Goal: Information Seeking & Learning: Find specific page/section

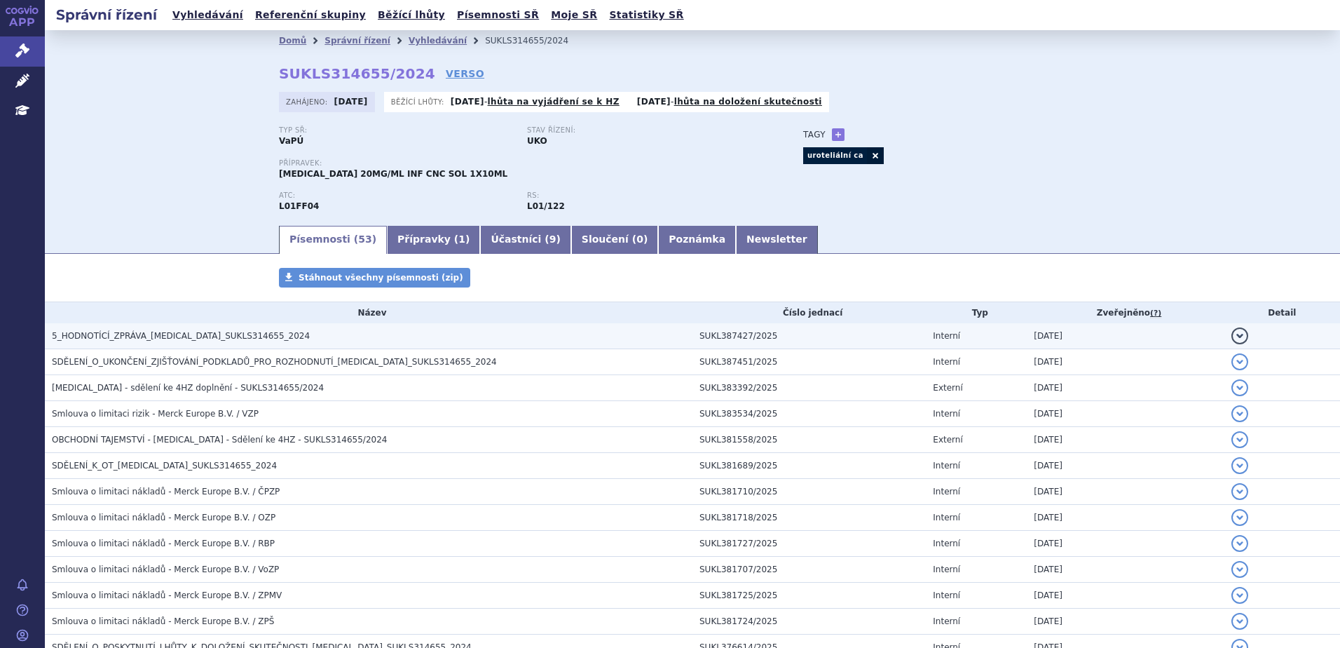
click at [149, 334] on span "5_HODNOTÍCÍ_ZPRÁVA_[MEDICAL_DATA]_SUKLS314655_2024" at bounding box center [181, 336] width 258 height 10
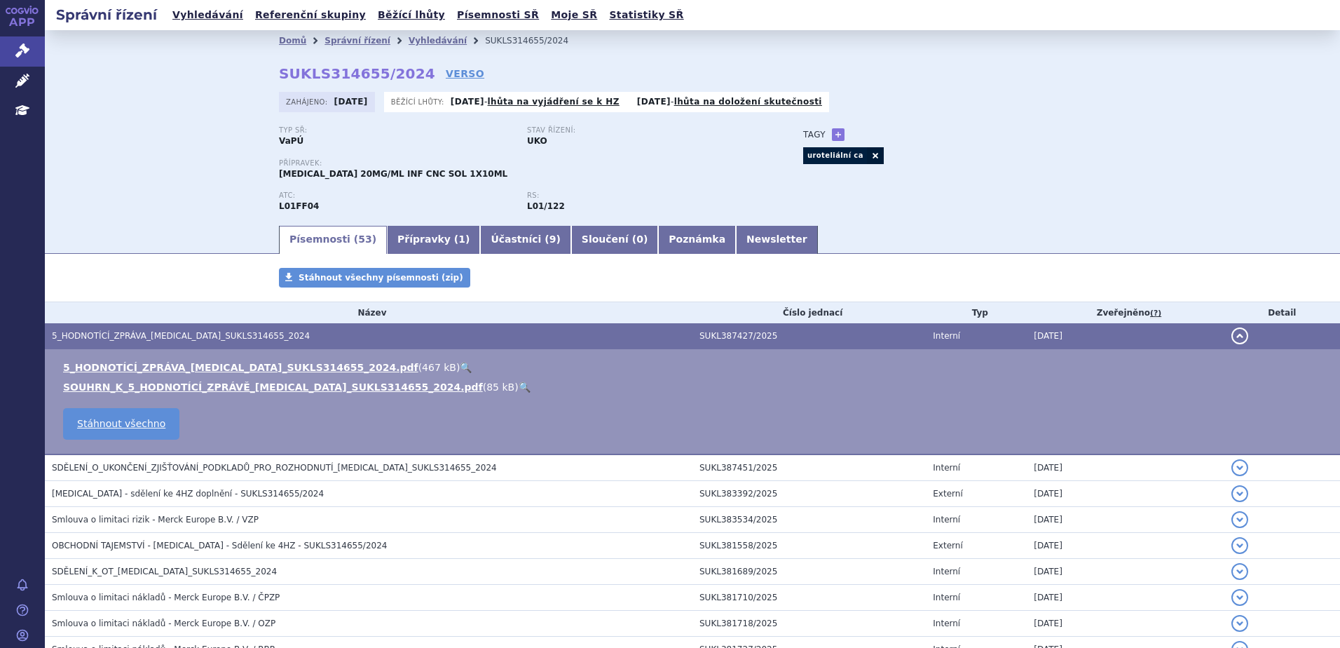
click at [460, 368] on link "🔍" at bounding box center [466, 367] width 12 height 11
click at [519, 388] on link "🔍" at bounding box center [525, 386] width 12 height 11
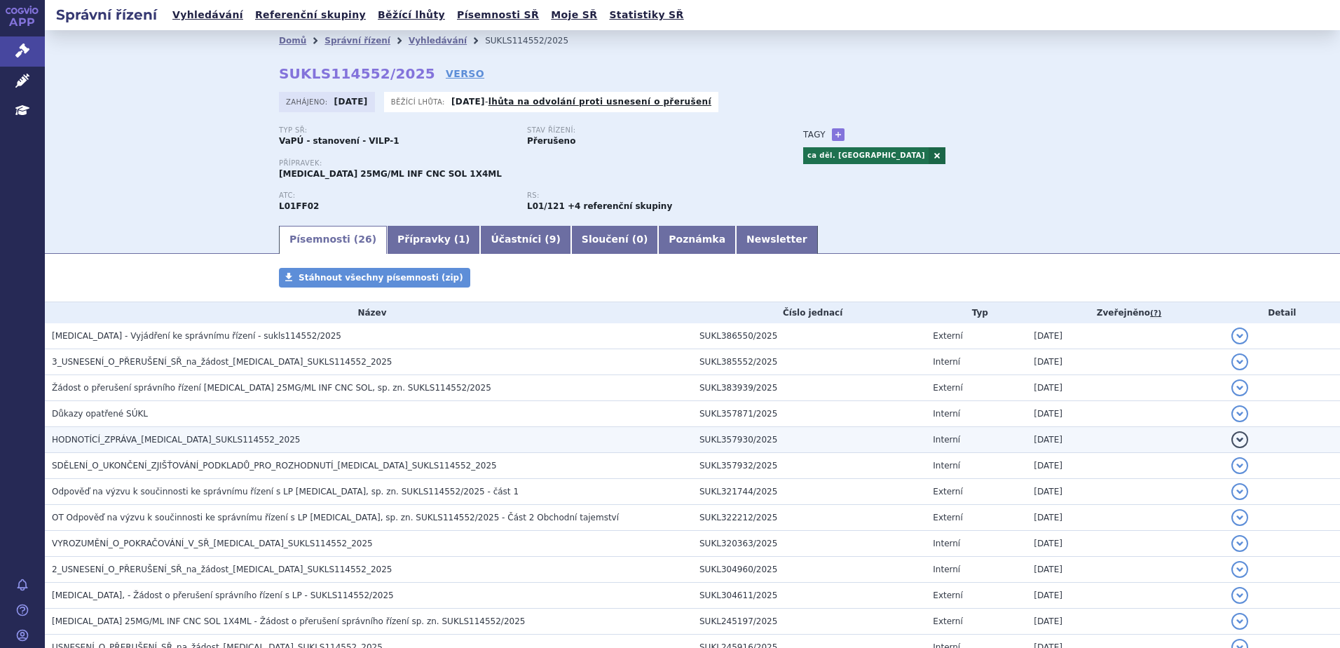
click at [172, 439] on span "HODNOTÍCÍ_ZPRÁVA_KEYTRUDA_SUKLS114552_2025" at bounding box center [176, 440] width 249 height 10
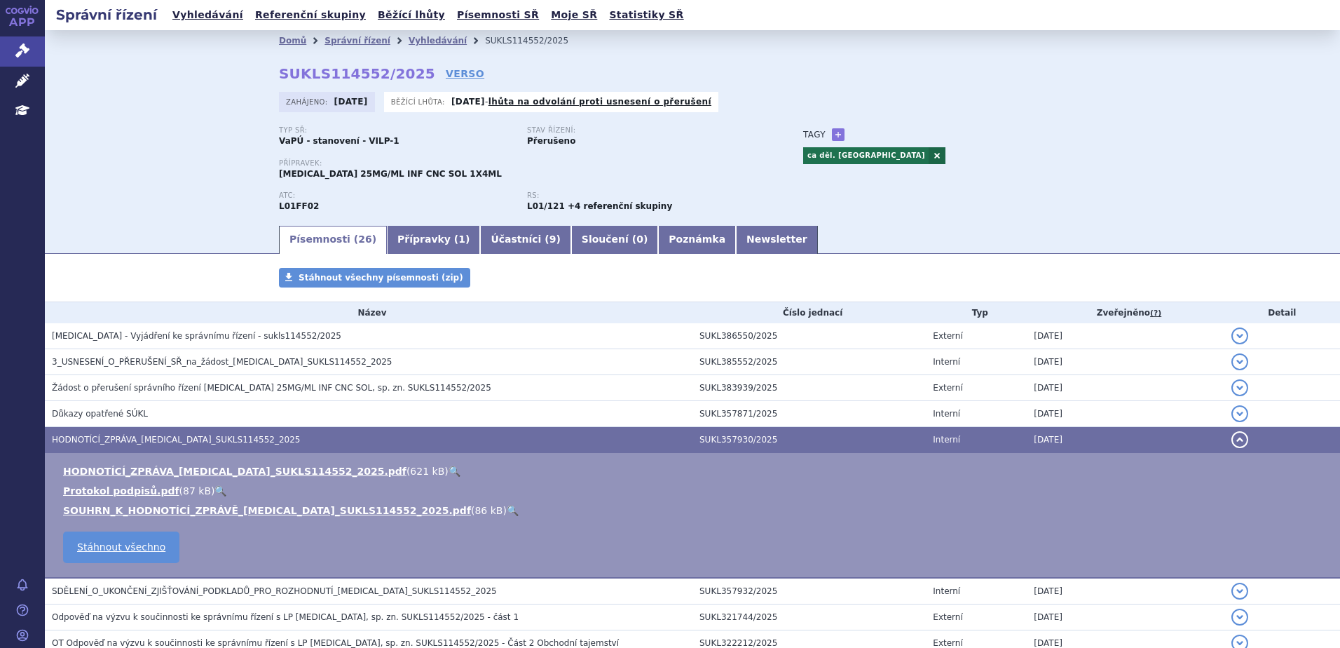
click at [449, 470] on link "🔍" at bounding box center [455, 470] width 12 height 11
click at [507, 512] on link "🔍" at bounding box center [513, 510] width 12 height 11
